Goal: Register for event/course

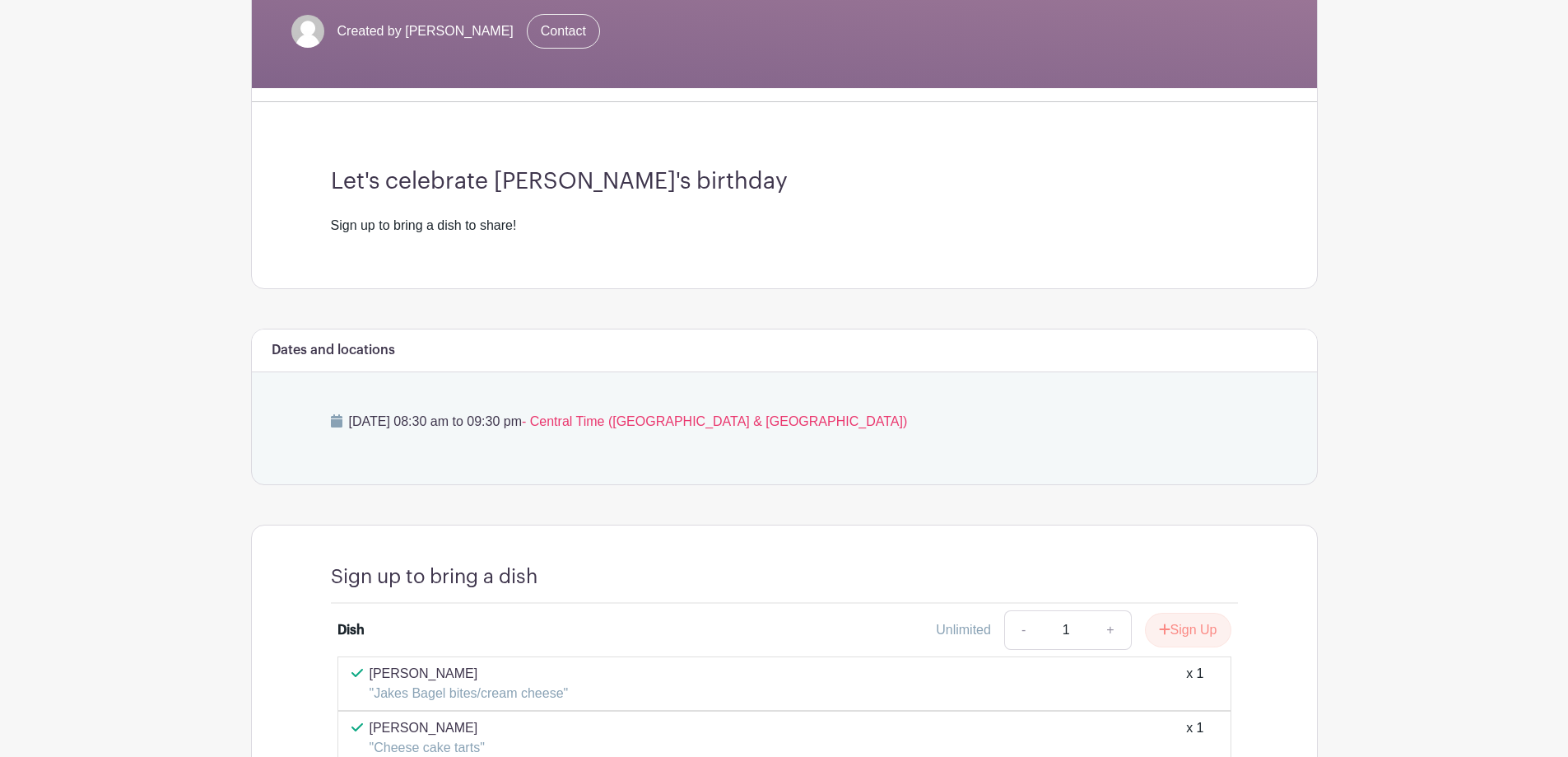
scroll to position [577, 0]
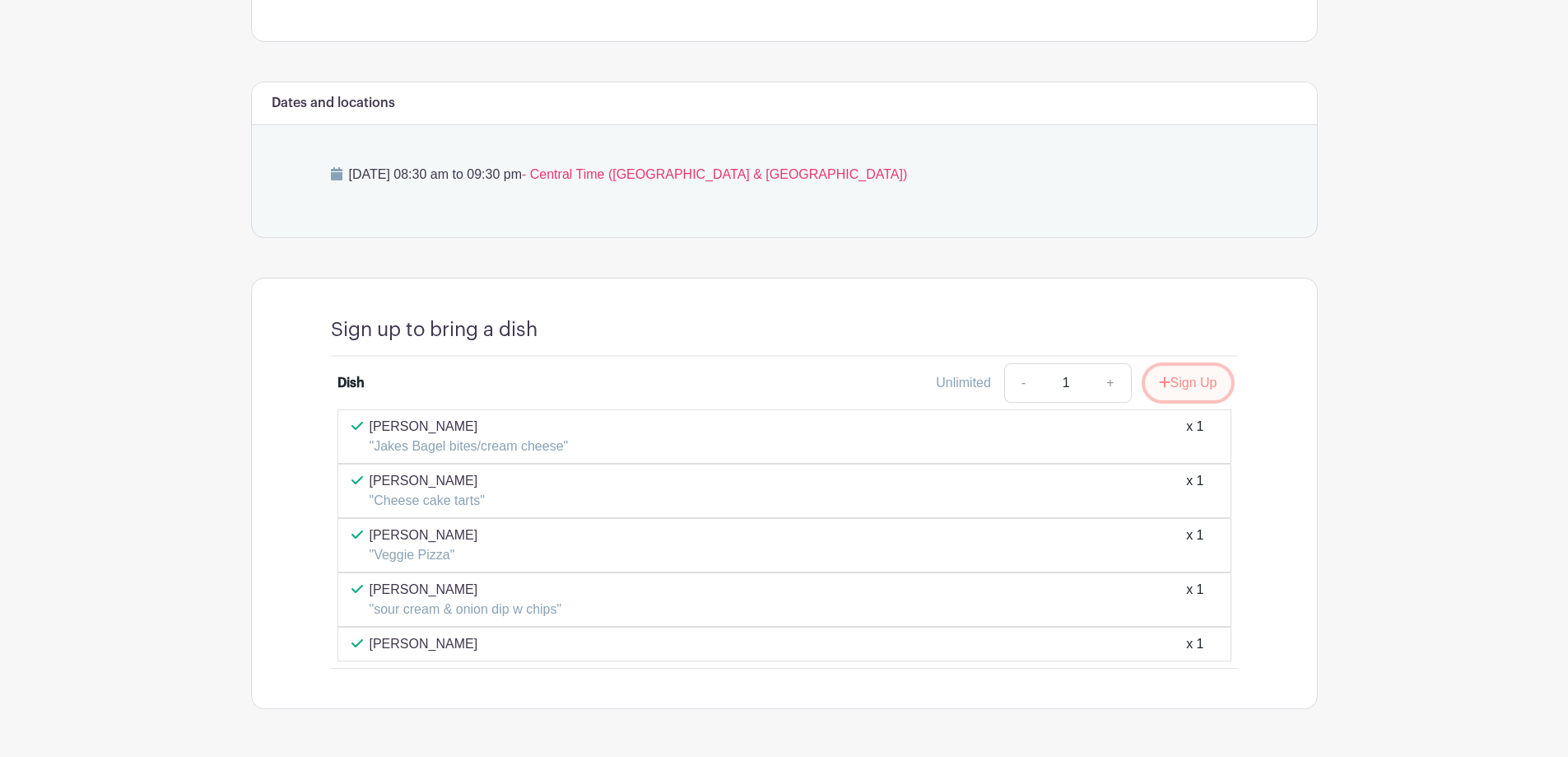
click at [1198, 385] on button "Sign Up" at bounding box center [1188, 384] width 86 height 35
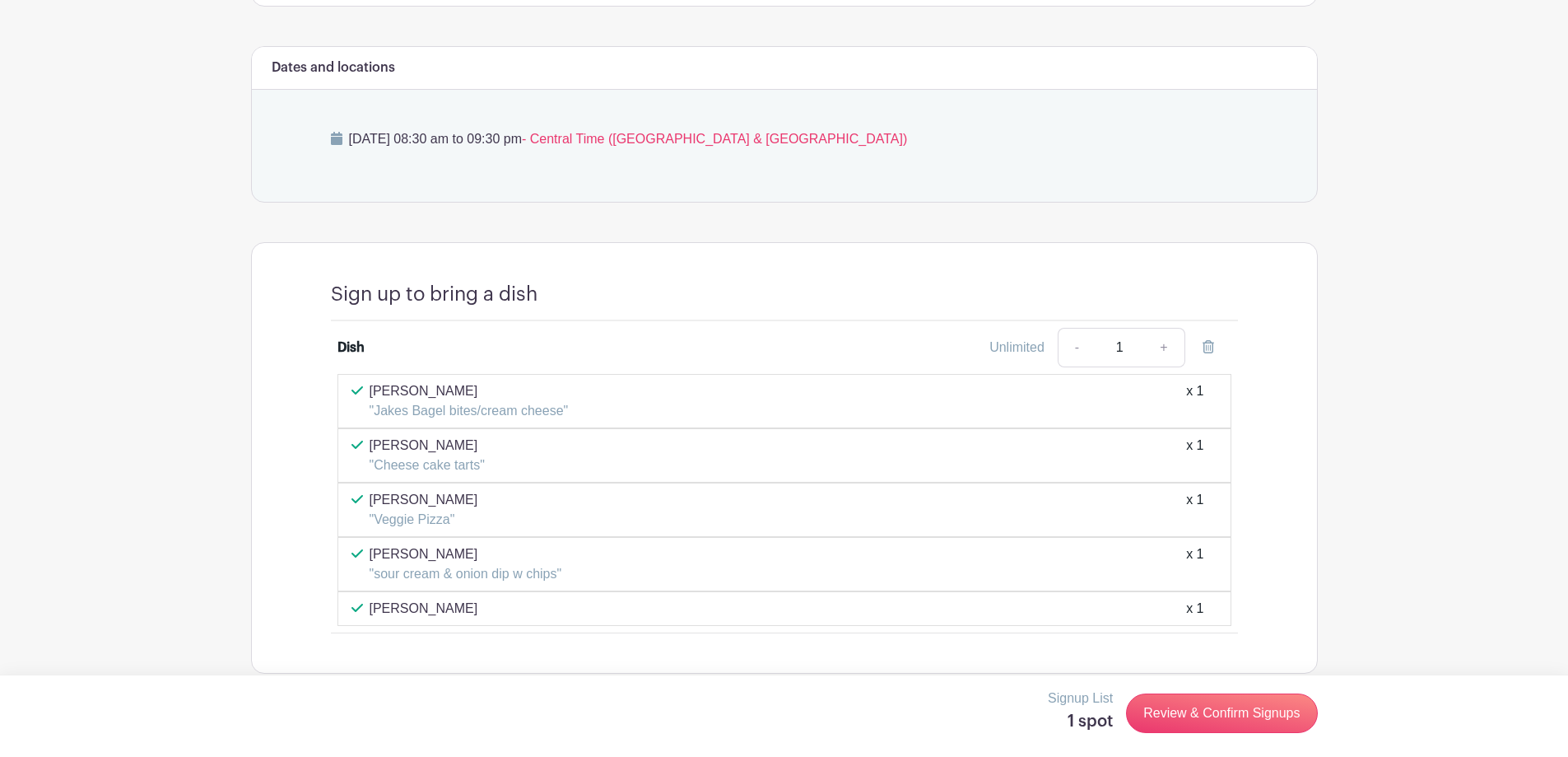
scroll to position [632, 0]
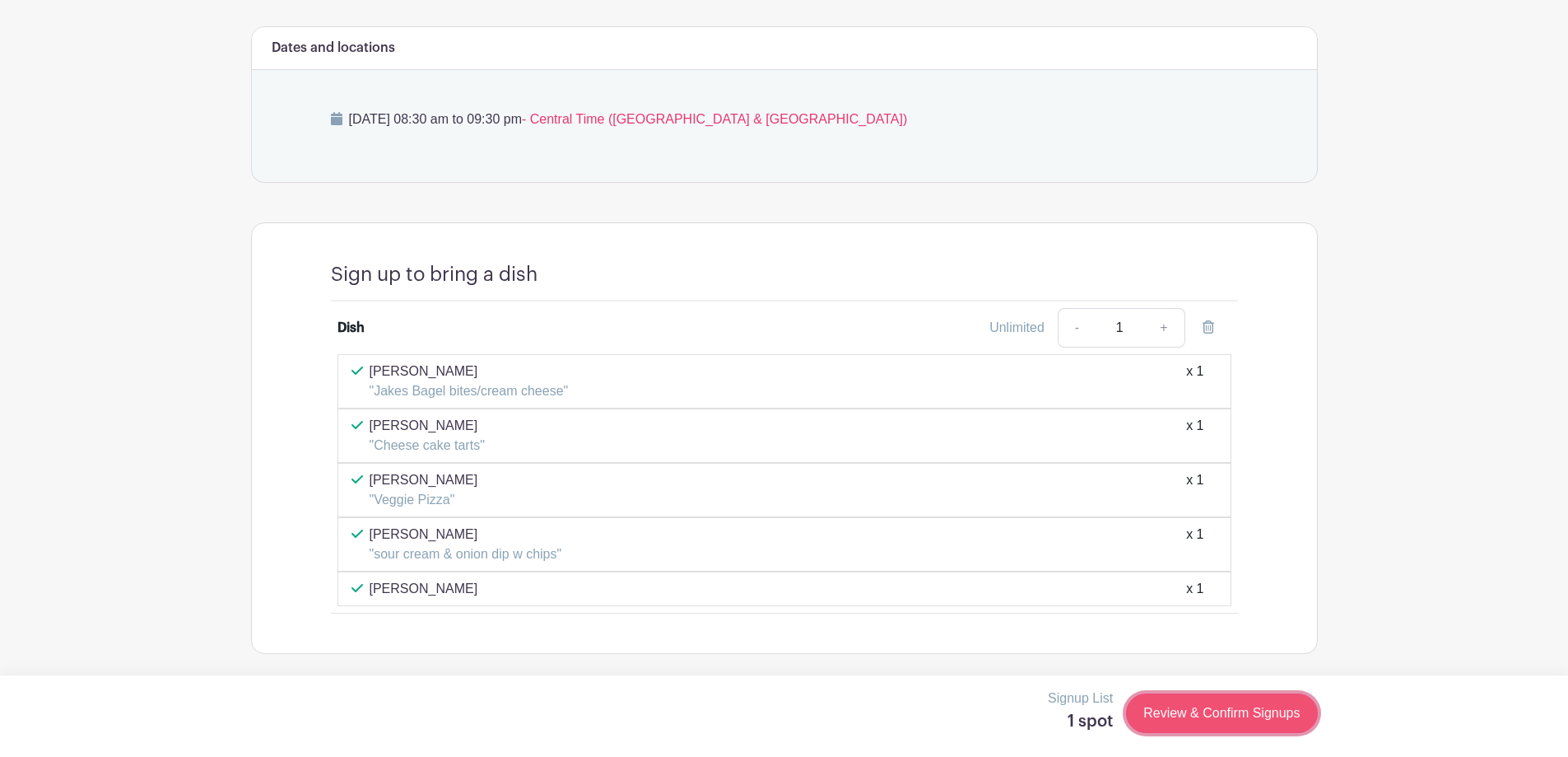
click at [1239, 722] on link "Review & Confirm Signups" at bounding box center [1221, 713] width 191 height 39
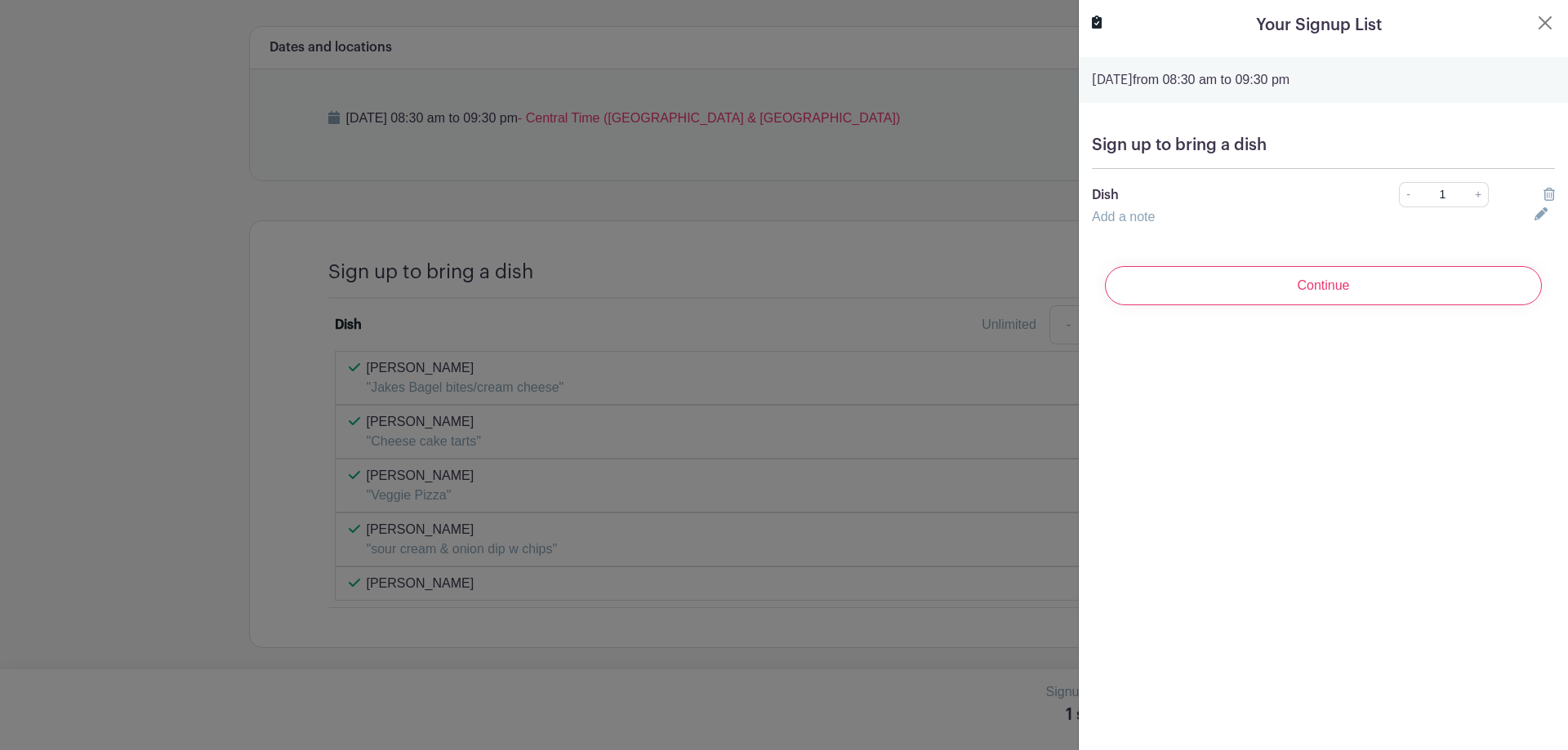
click at [1373, 225] on div "Add a note" at bounding box center [1303, 218] width 443 height 20
click at [1534, 218] on icon at bounding box center [1541, 214] width 13 height 13
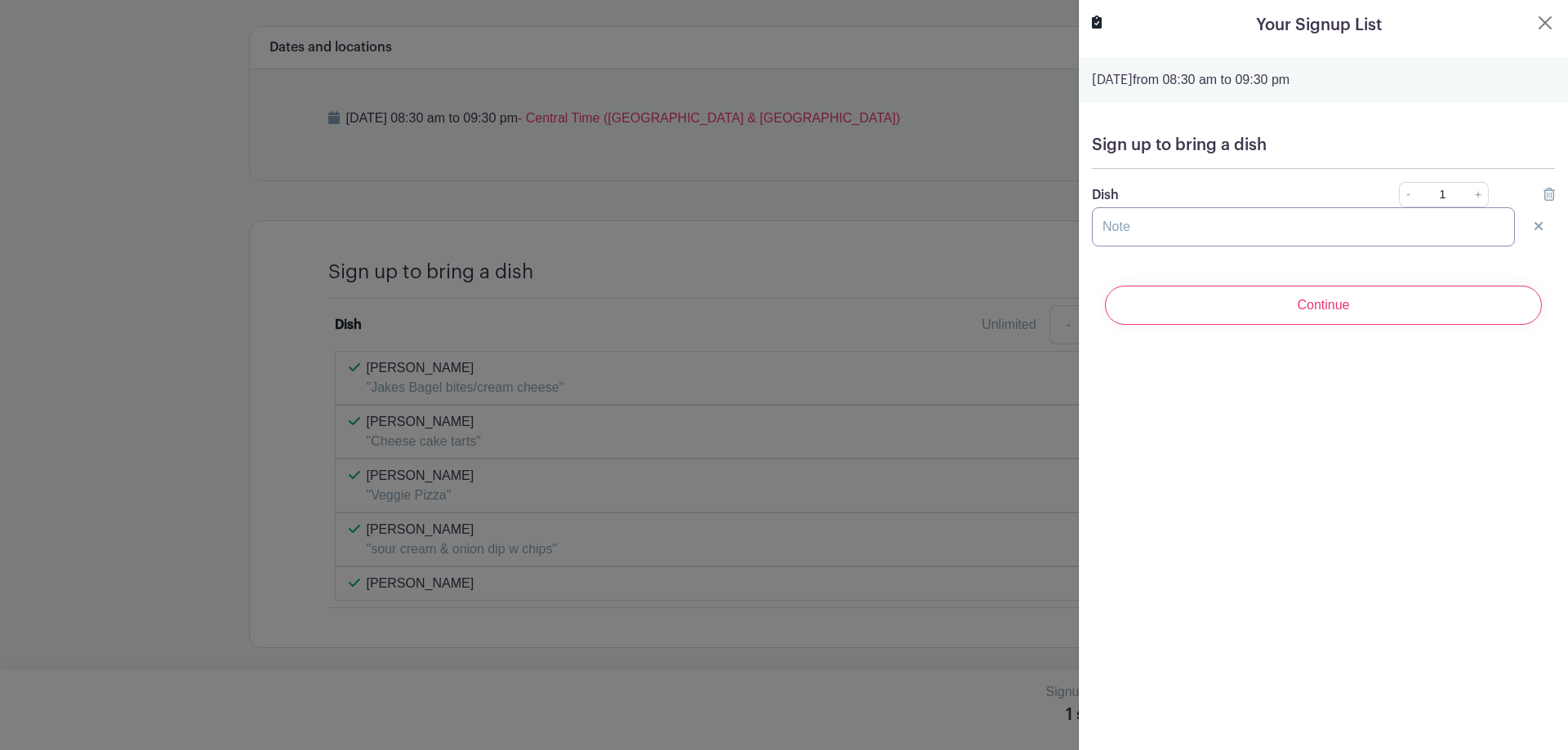
click at [1259, 238] on input "text" at bounding box center [1303, 227] width 423 height 39
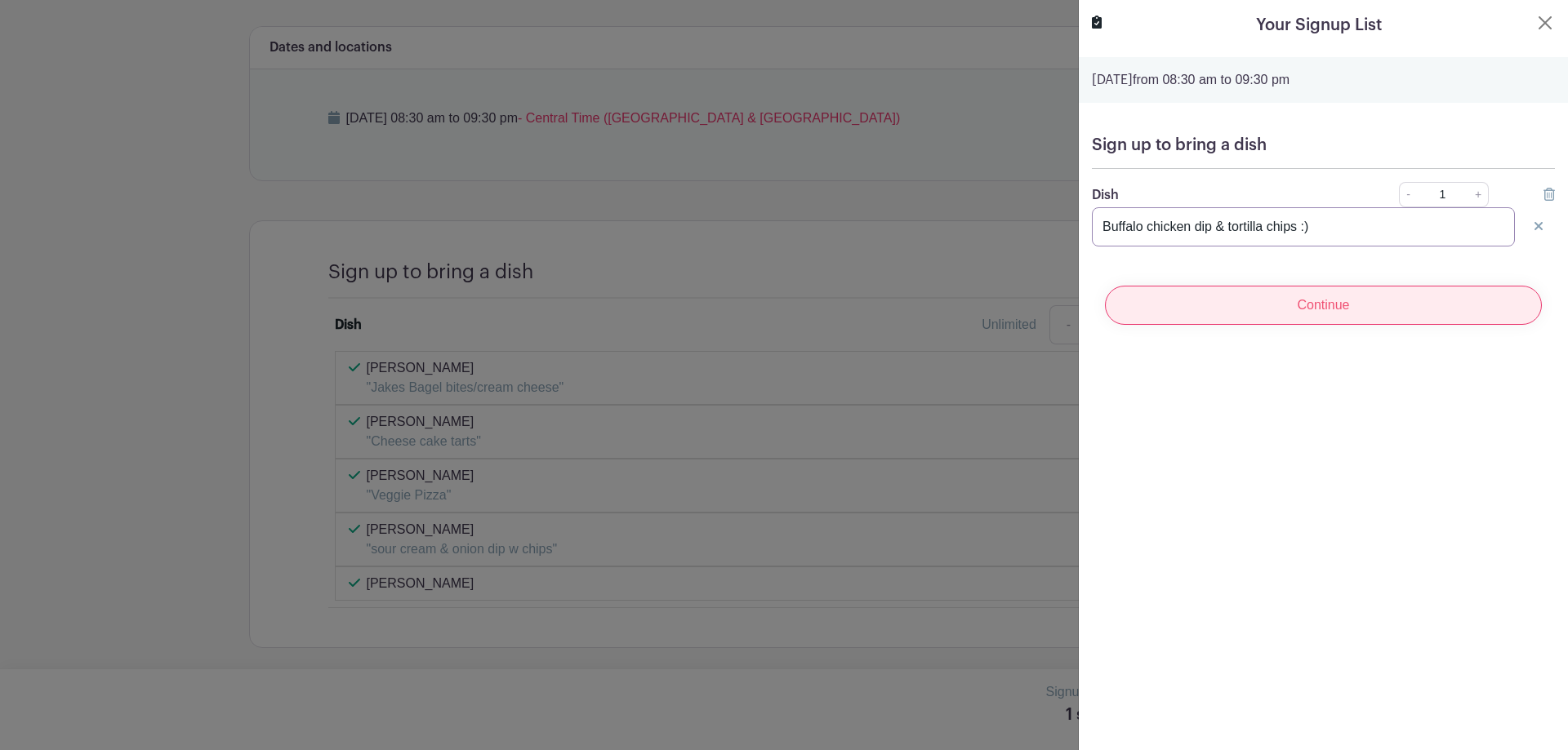
type input "Buffalo chicken dip & tortilla chips :)"
click at [1328, 317] on input "Continue" at bounding box center [1323, 305] width 436 height 39
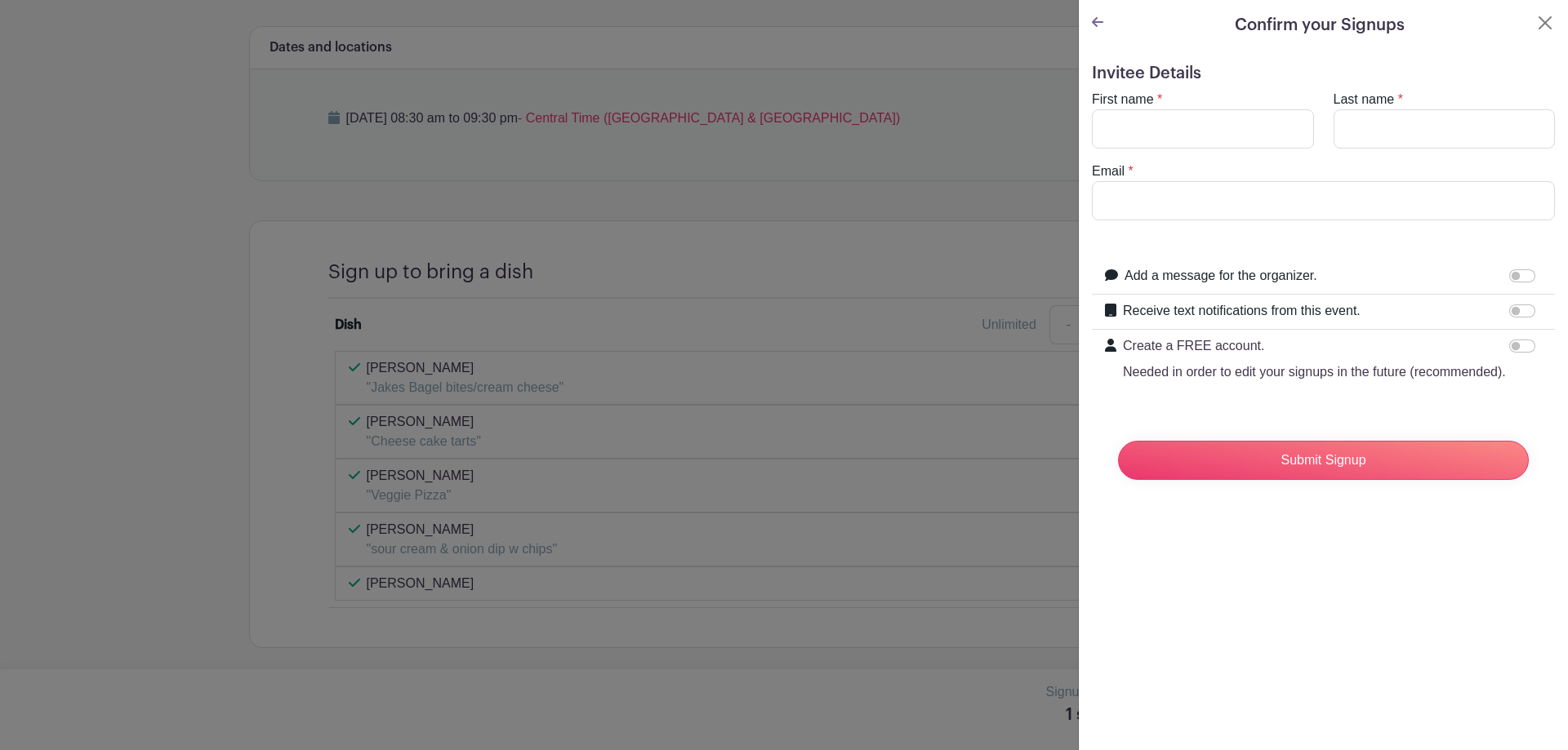
click at [1220, 107] on div "First name *" at bounding box center [1202, 119] width 241 height 59
click at [1234, 136] on input "First name" at bounding box center [1202, 129] width 222 height 39
type input "karina"
click at [1405, 143] on input "Last name" at bounding box center [1445, 129] width 222 height 39
type input "herrera"
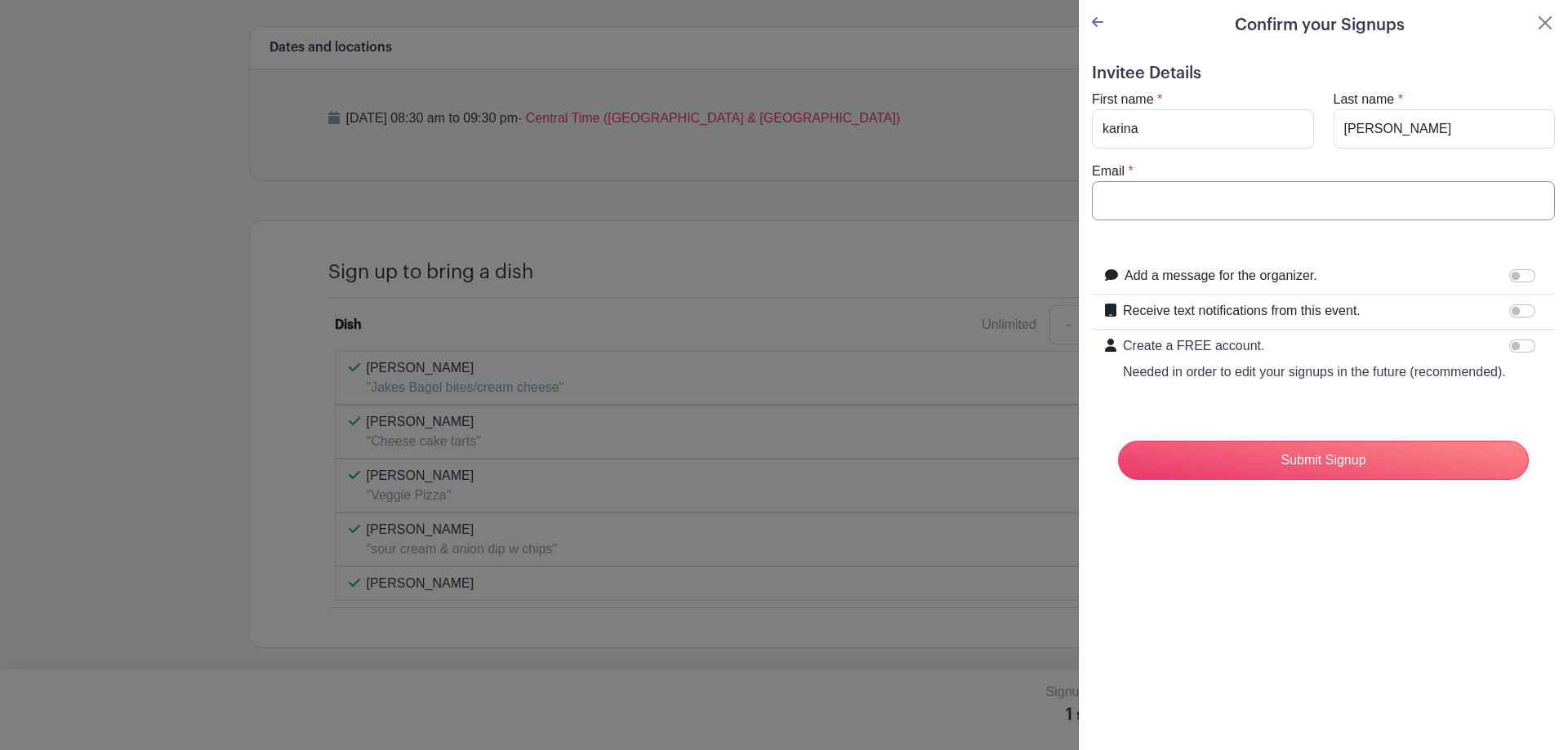
click at [1290, 191] on input "Email" at bounding box center [1323, 200] width 463 height 39
type input "herrerak@aurora.il.us"
click at [1335, 480] on input "Submit Signup" at bounding box center [1323, 460] width 411 height 39
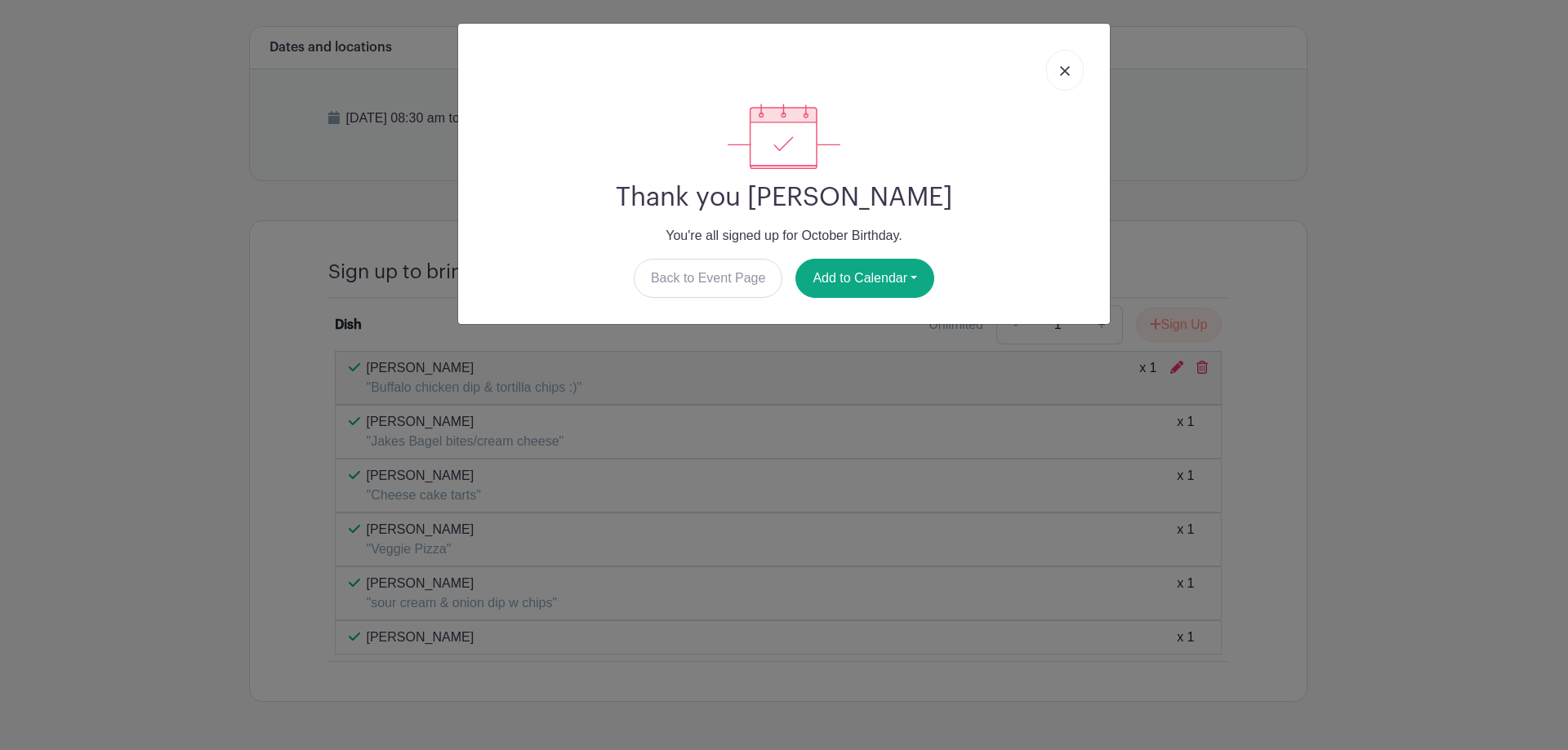
click at [1061, 68] on img at bounding box center [1064, 71] width 10 height 10
